Goal: Transaction & Acquisition: Purchase product/service

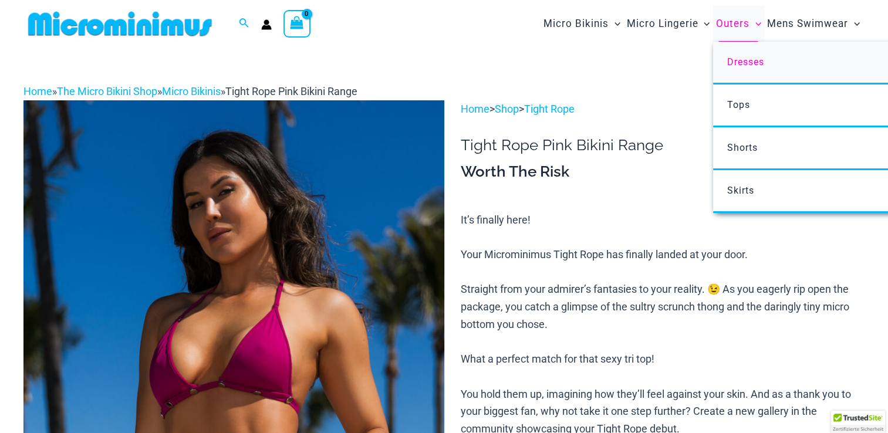
type input "**********"
click at [744, 53] on link "Dresses" at bounding box center [887, 63] width 349 height 43
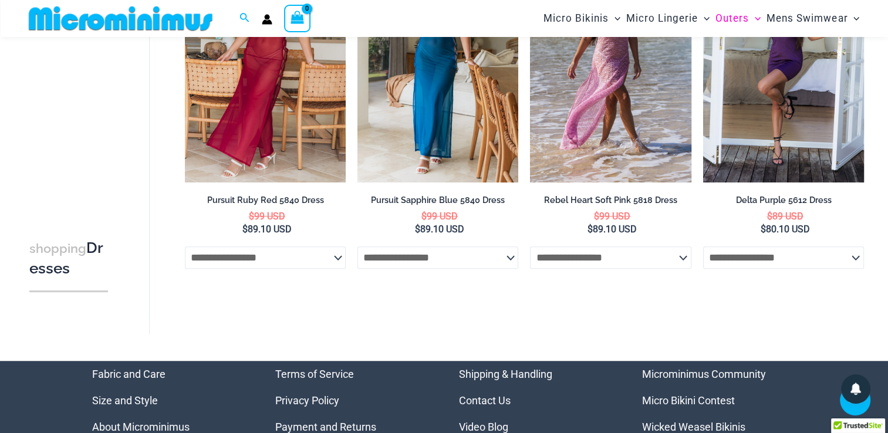
scroll to position [929, 0]
